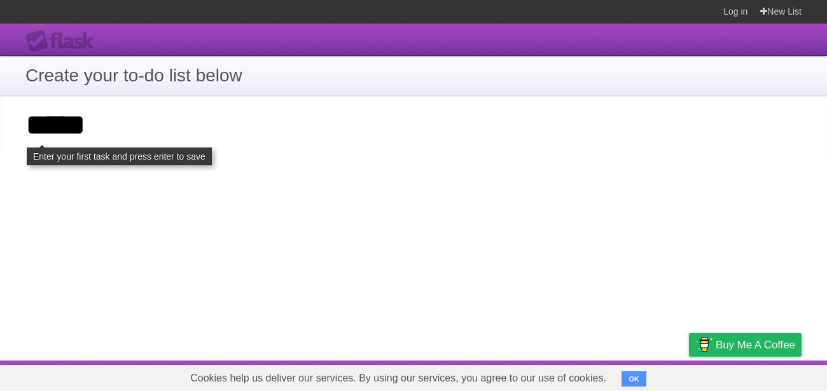
type input "*****"
click input "**********" at bounding box center [0, 0] width 0 height 0
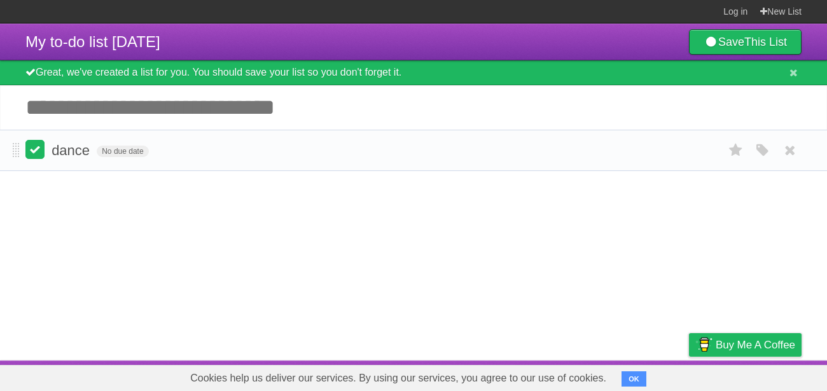
click at [41, 151] on label at bounding box center [34, 149] width 19 height 19
